Goal: Task Accomplishment & Management: Complete application form

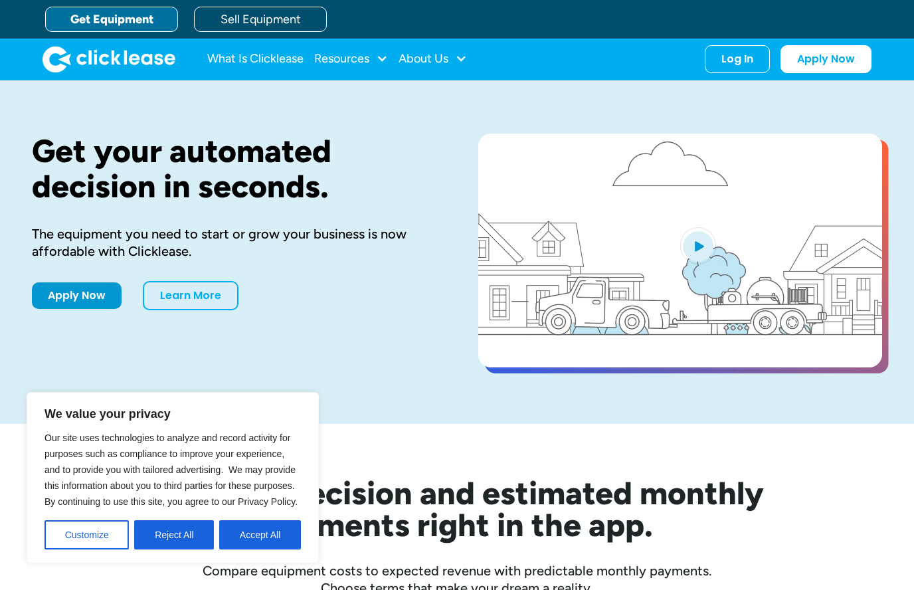
click at [258, 543] on button "Accept All" at bounding box center [260, 534] width 82 height 29
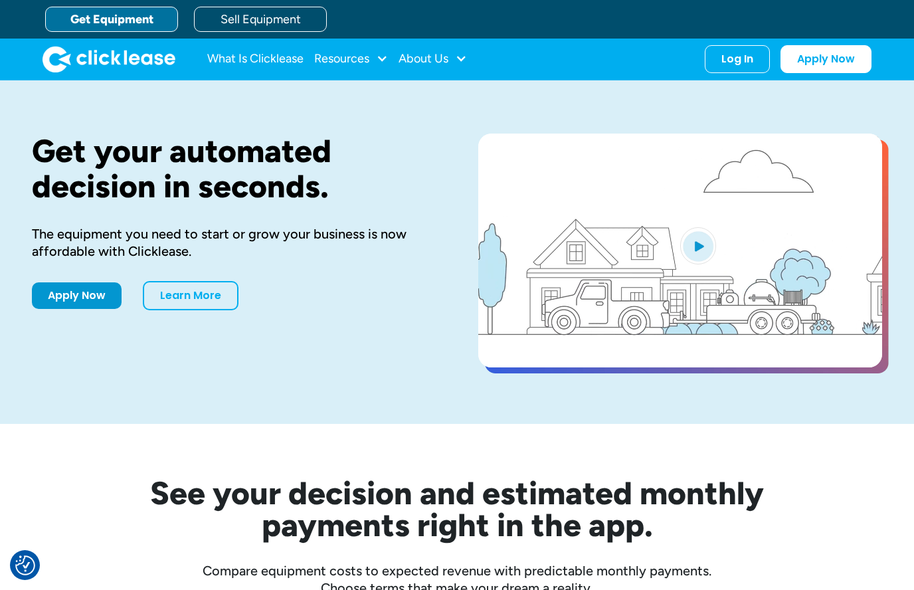
click at [76, 291] on link "Apply Now" at bounding box center [77, 295] width 90 height 27
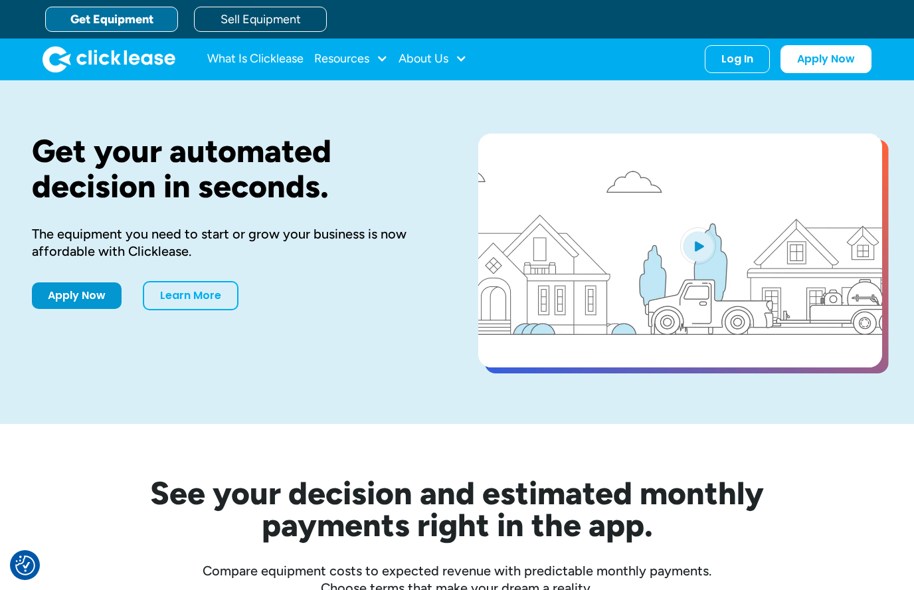
click at [739, 58] on div "Log In" at bounding box center [737, 58] width 32 height 13
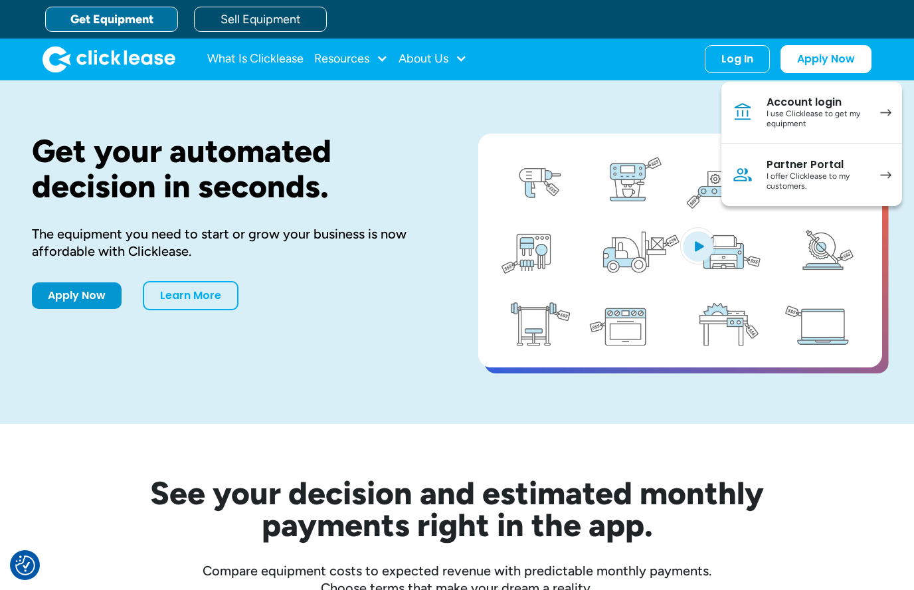
click at [363, 58] on div "Resources" at bounding box center [341, 58] width 55 height 0
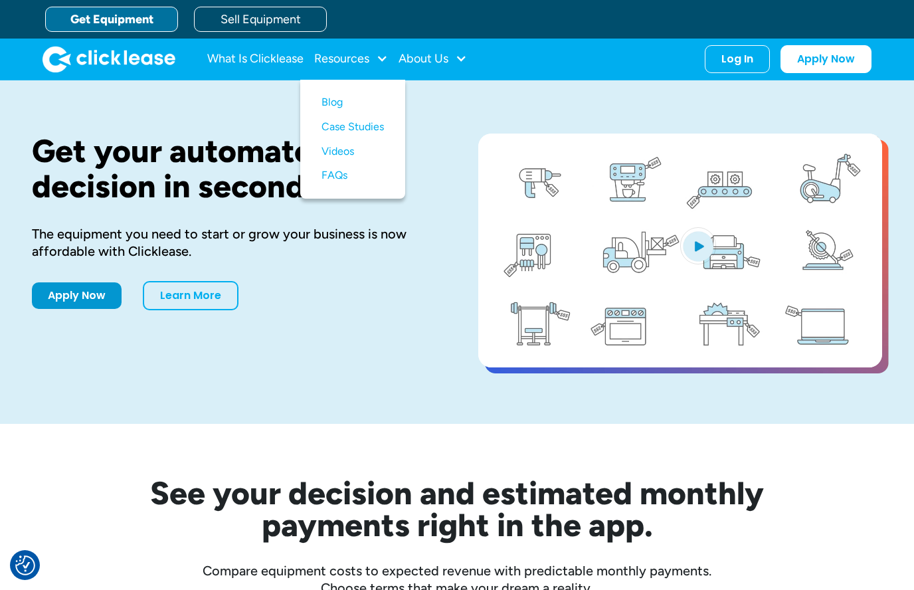
click at [242, 58] on link "What Is Clicklease" at bounding box center [255, 59] width 96 height 27
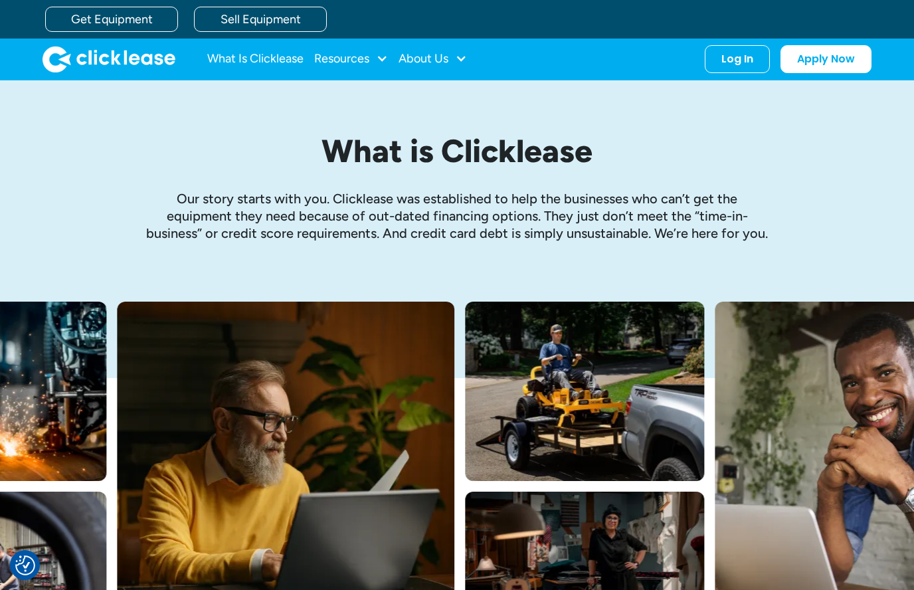
click at [833, 50] on link "Apply Now" at bounding box center [825, 59] width 91 height 28
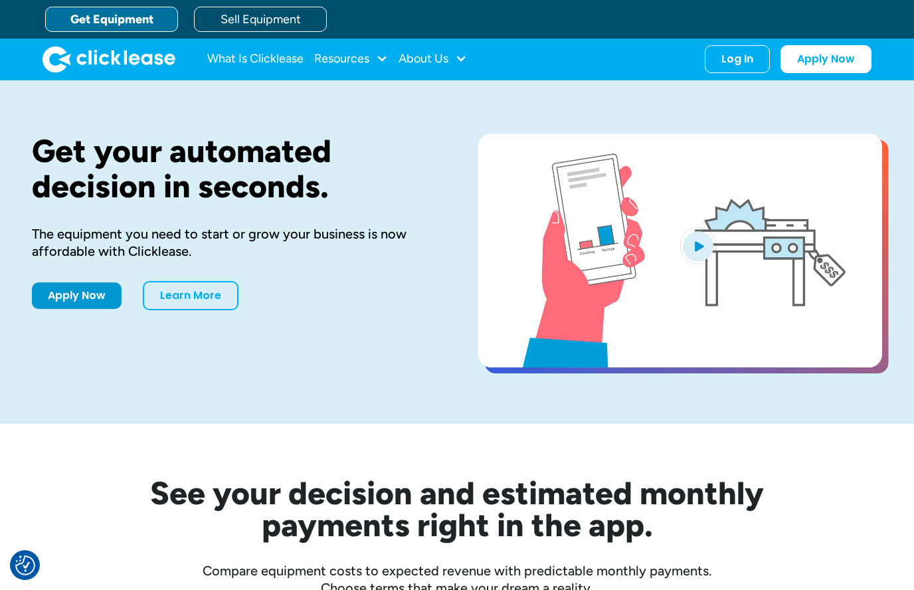
click at [63, 293] on link "Apply Now" at bounding box center [77, 295] width 90 height 27
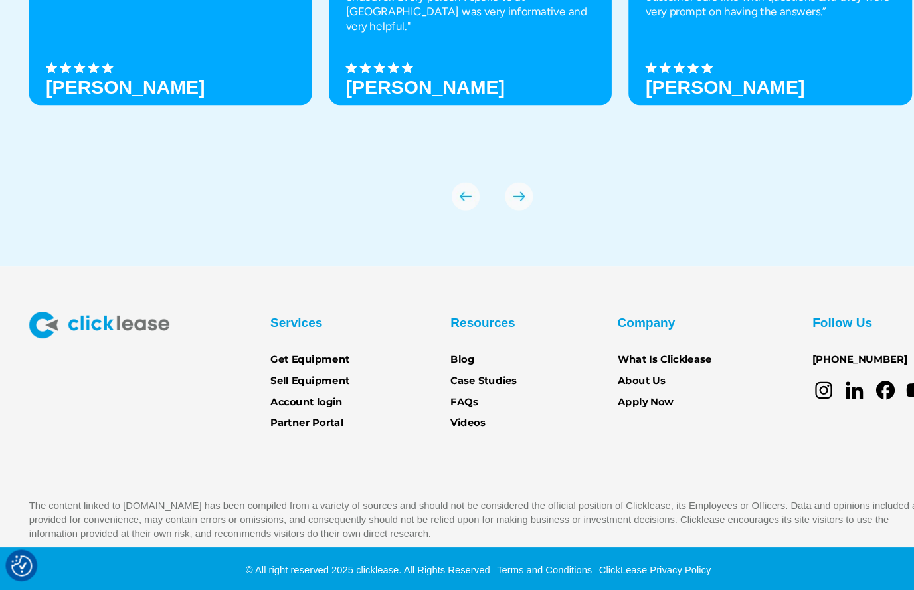
scroll to position [4605, 0]
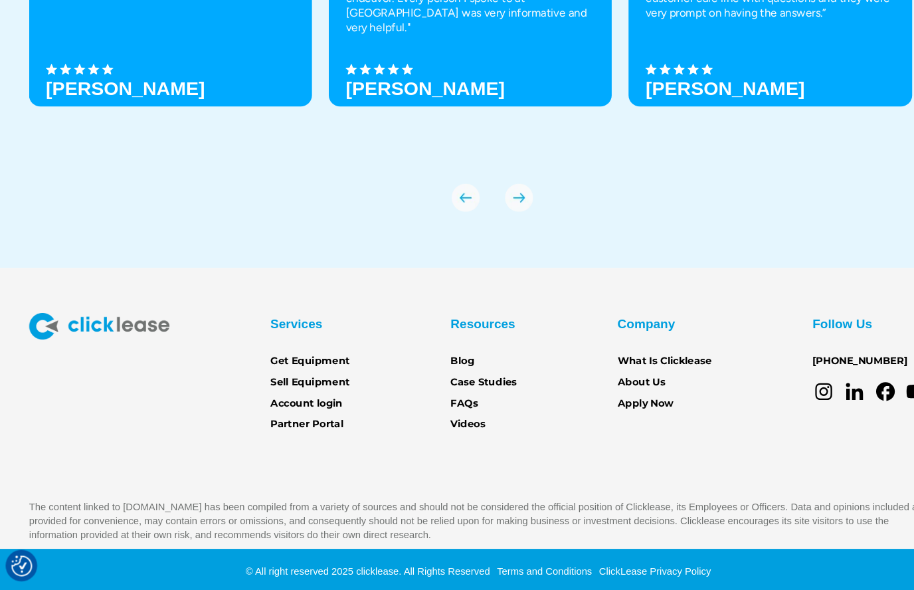
click at [802, 365] on link "[PHONE_NUMBER]" at bounding box center [818, 372] width 90 height 15
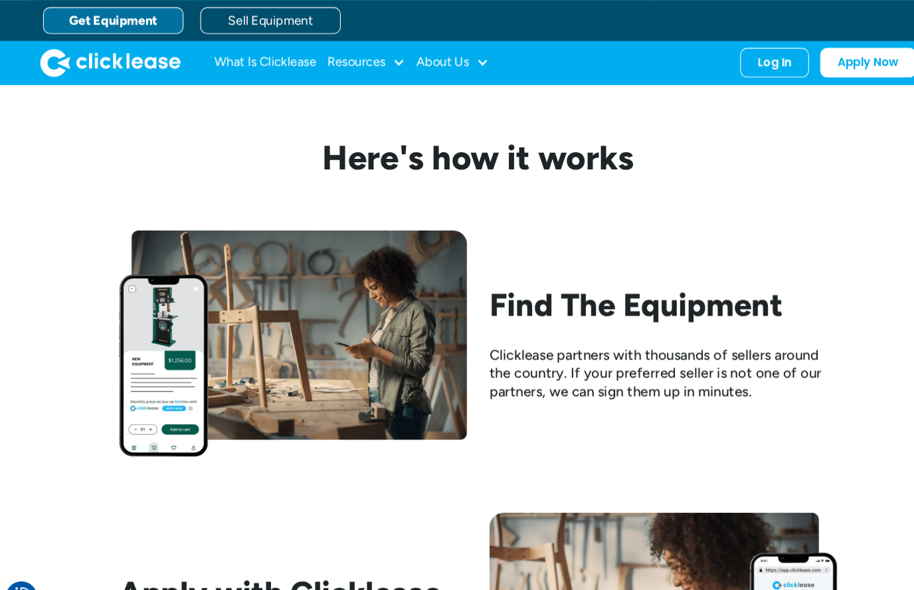
scroll to position [1137, 0]
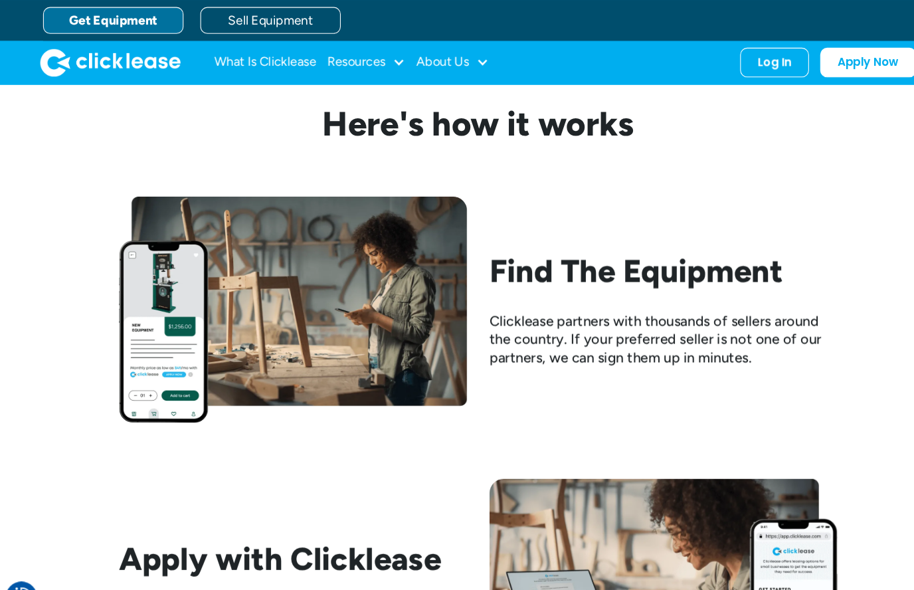
click at [657, 186] on div "Find The Equipment Clicklease partners with thousands of sellers around the cou…" at bounding box center [457, 293] width 680 height 214
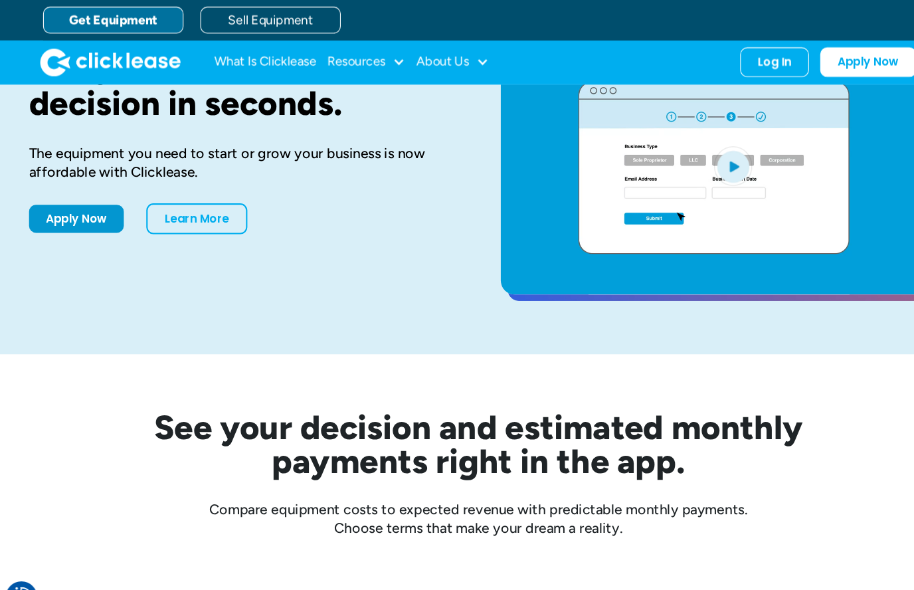
scroll to position [0, 0]
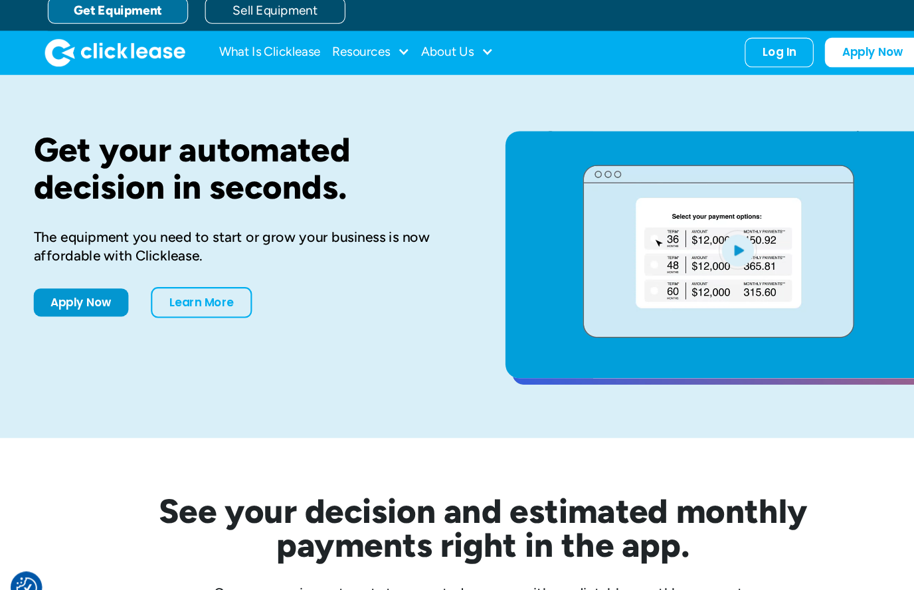
click at [366, 58] on div "Resources" at bounding box center [341, 58] width 55 height 0
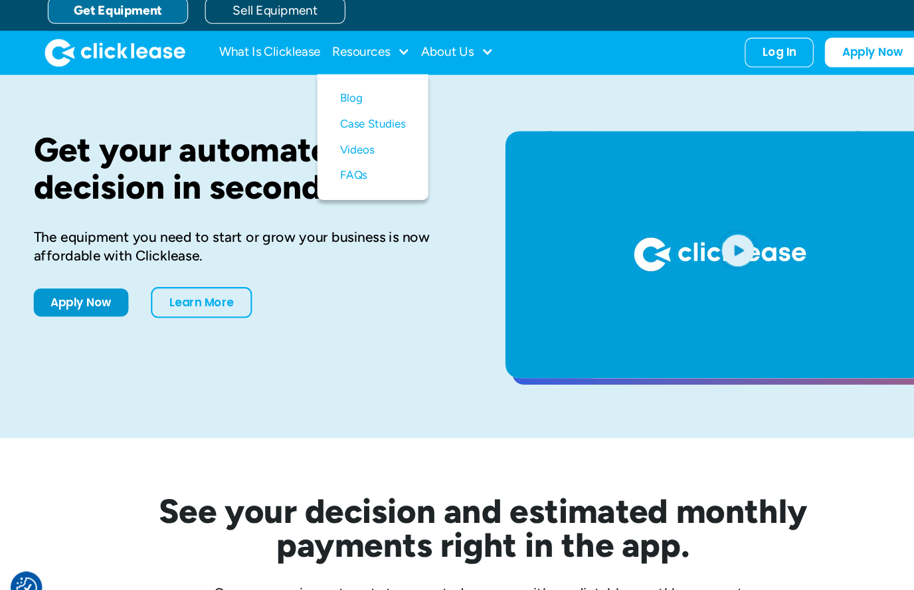
click at [435, 58] on div "About Us" at bounding box center [423, 58] width 50 height 0
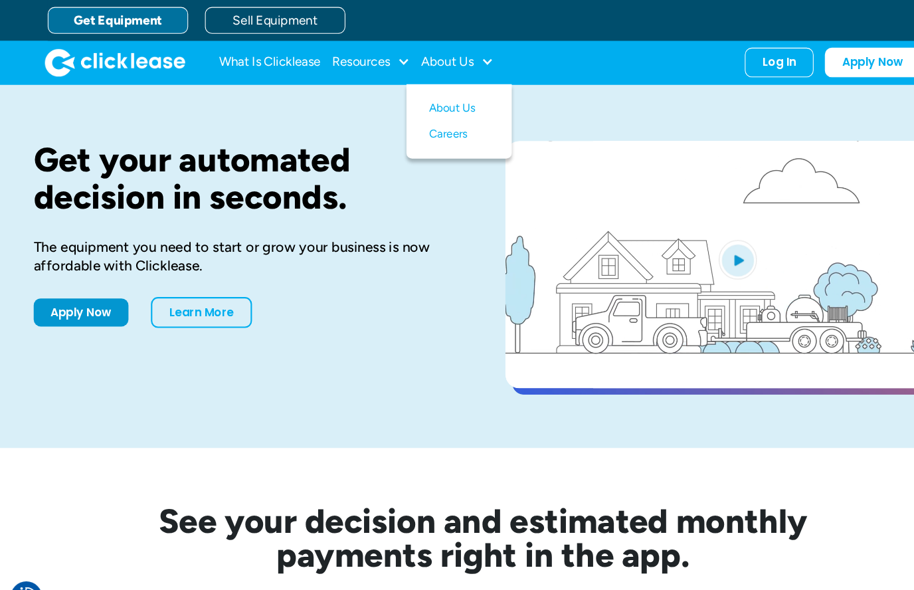
click at [619, 60] on nav "What Is Clicklease Resources Blog Case Studies Videos FAQs About Us About Us Ca…" at bounding box center [539, 59] width 664 height 28
